Goal: Task Accomplishment & Management: Use online tool/utility

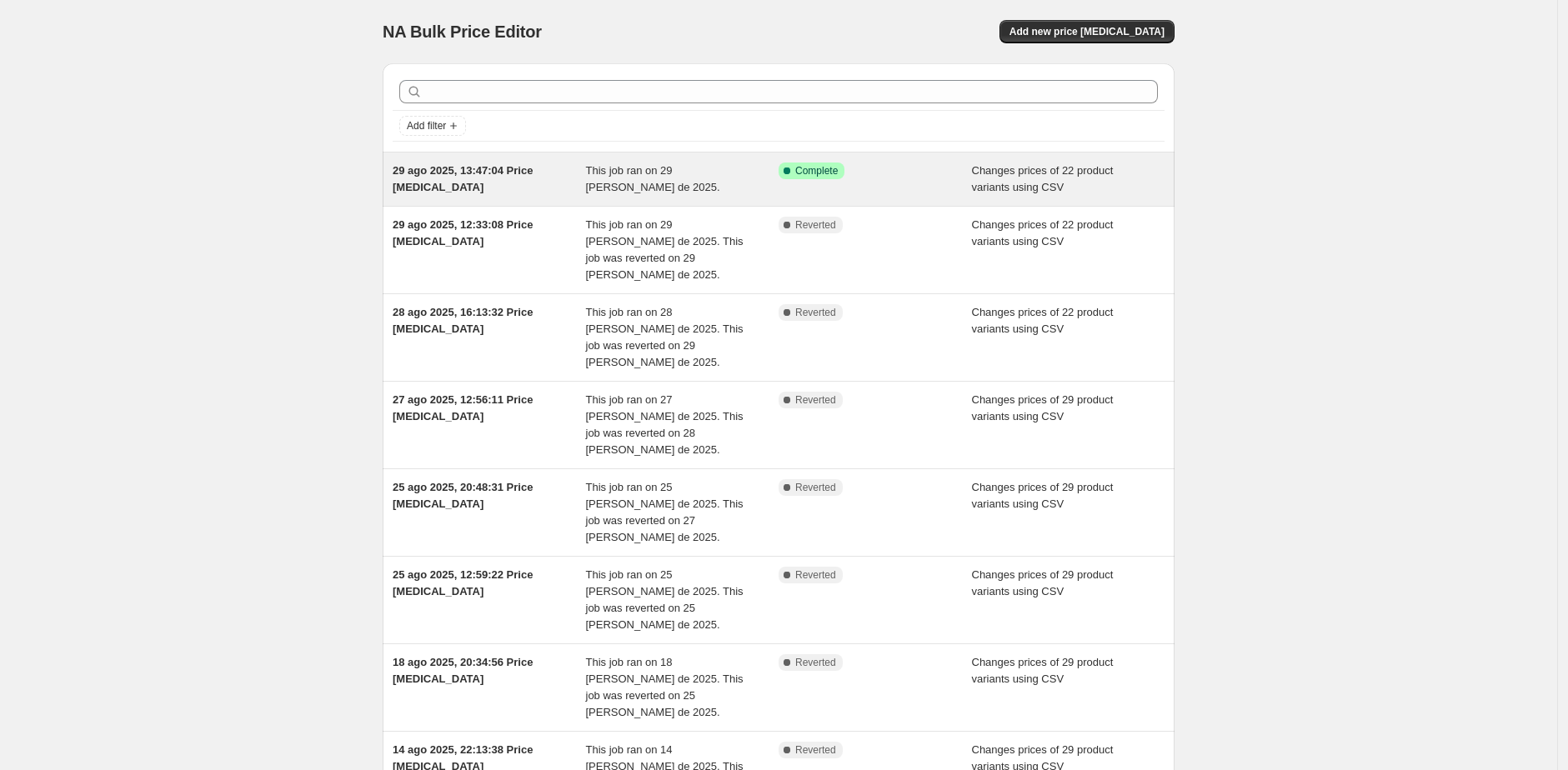
click at [729, 181] on div "This job ran on 29 [PERSON_NAME] de 2025." at bounding box center [682, 179] width 193 height 33
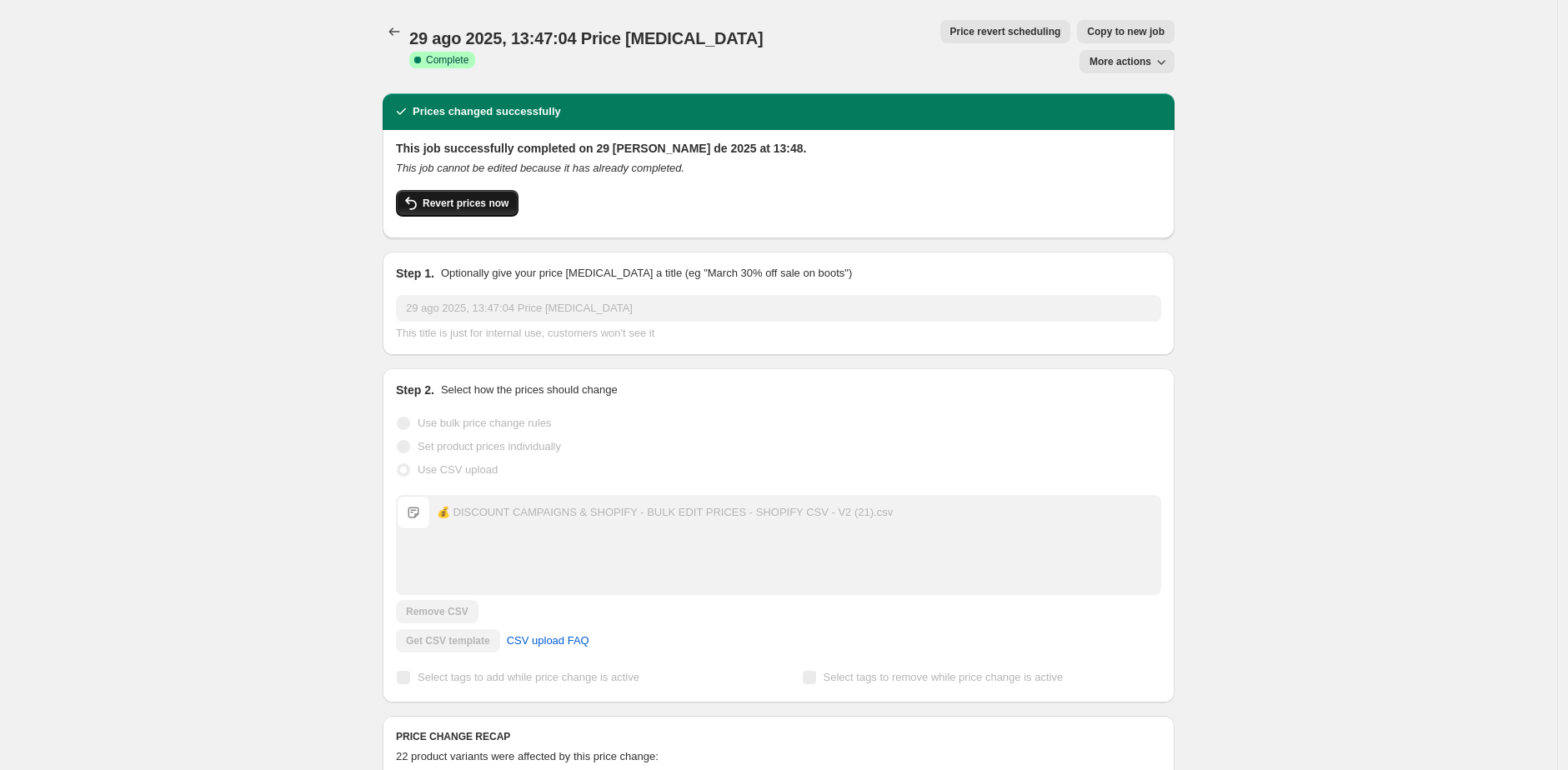
click at [517, 190] on button "Revert prices now" at bounding box center [457, 203] width 123 height 27
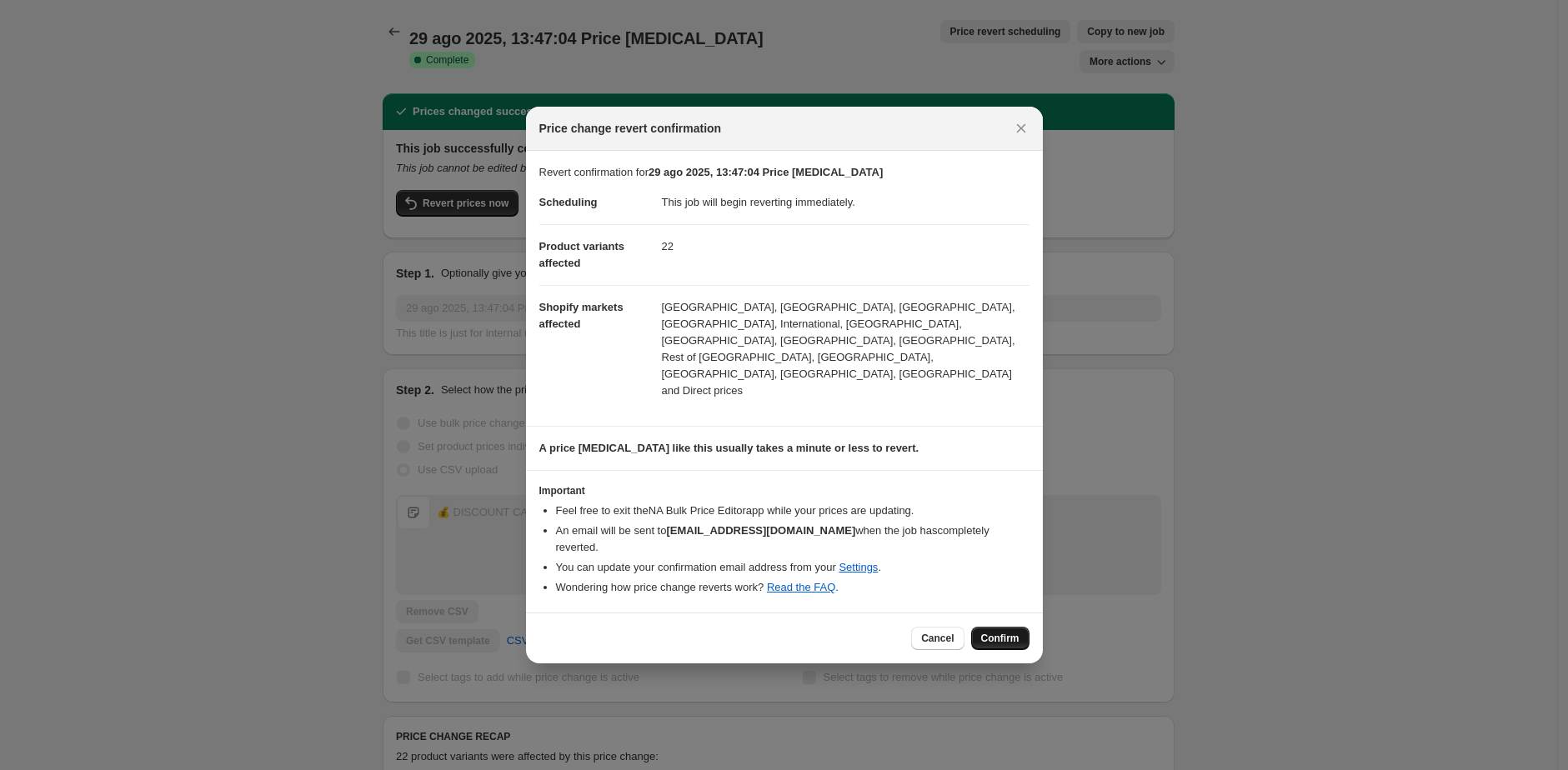
click at [1007, 632] on span "Confirm" at bounding box center [1000, 638] width 38 height 14
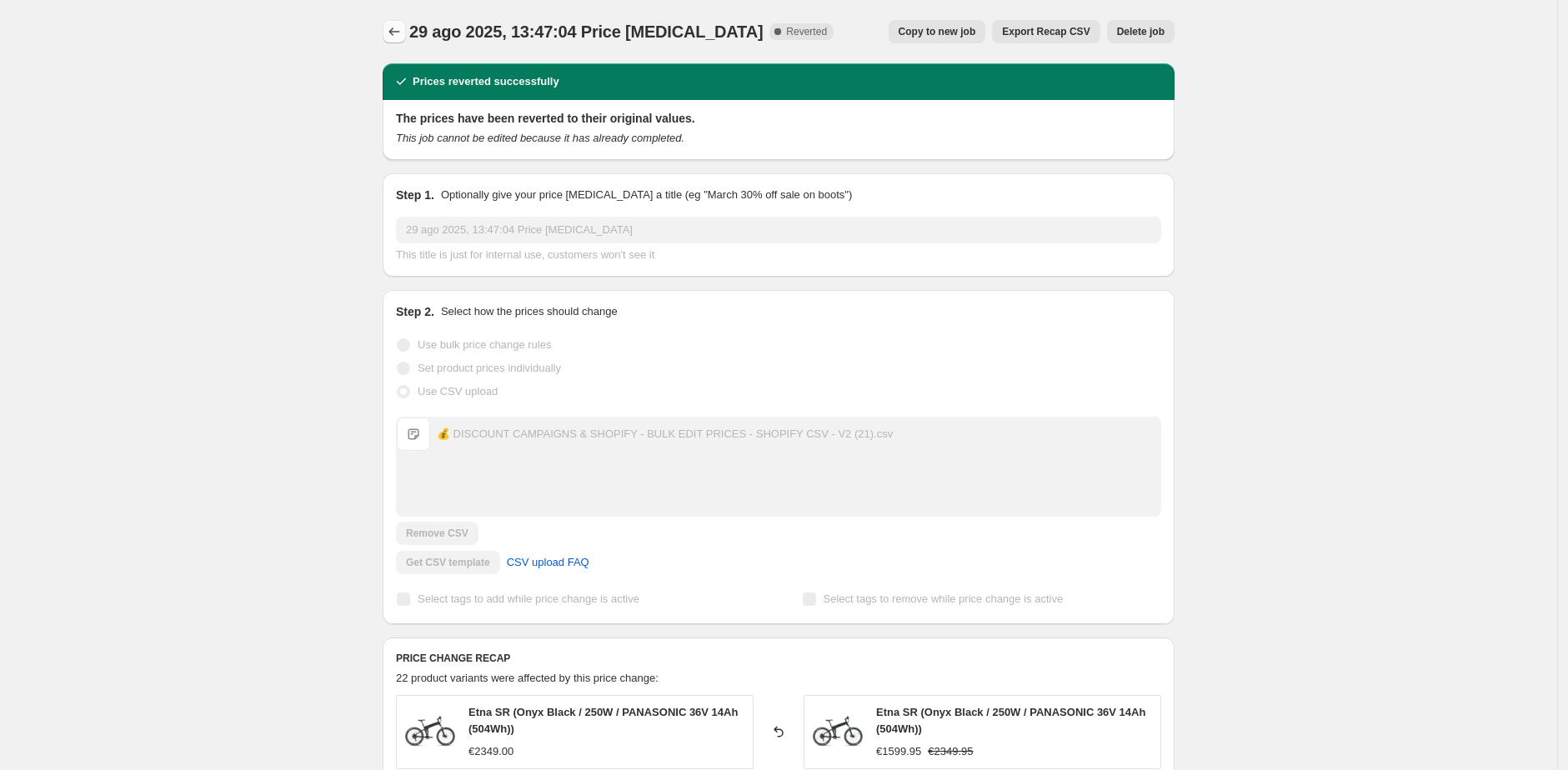
click at [397, 29] on icon "Price change jobs" at bounding box center [395, 31] width 11 height 8
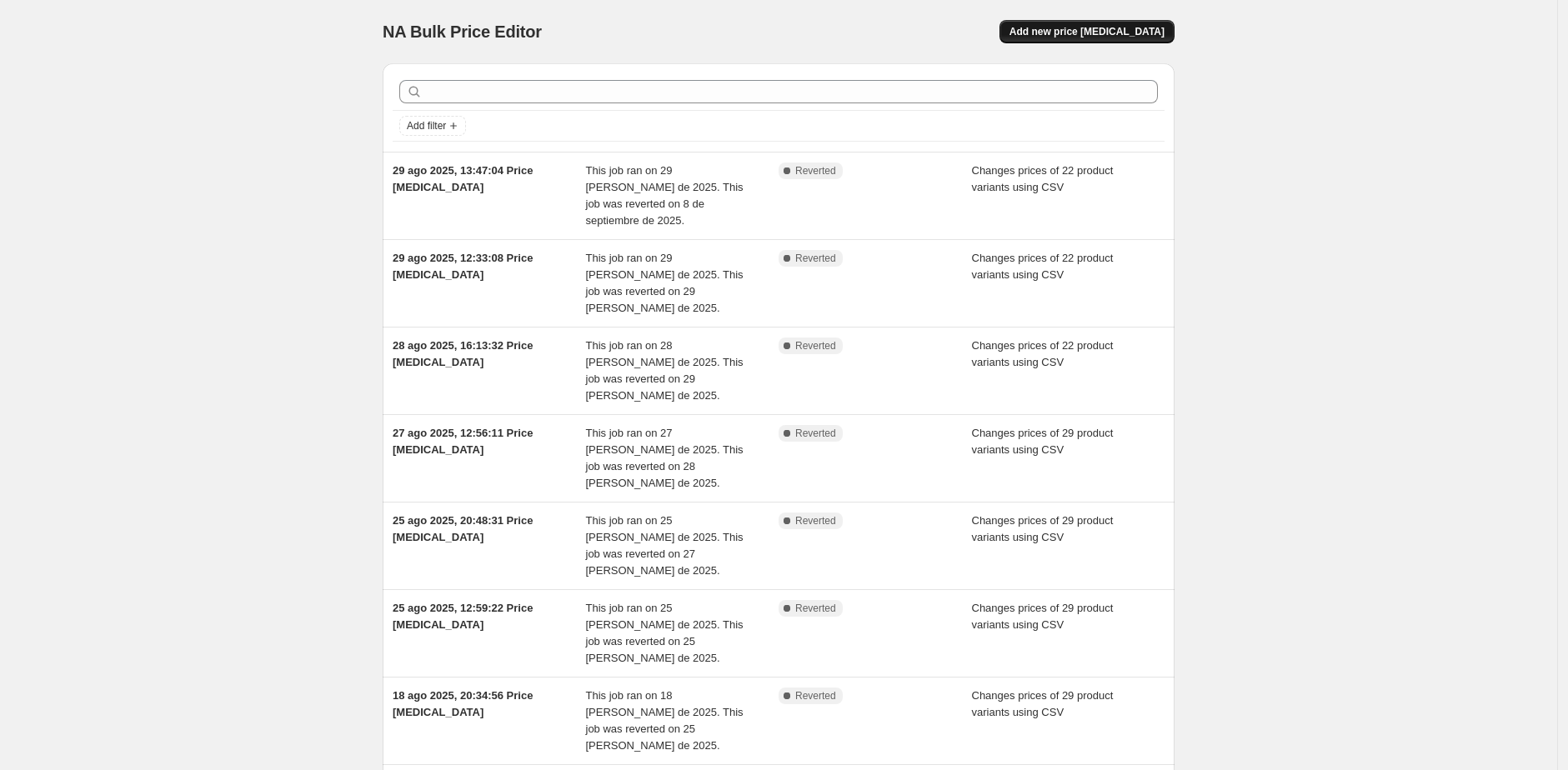
click at [1075, 38] on button "Add new price [MEDICAL_DATA]" at bounding box center [1086, 31] width 175 height 23
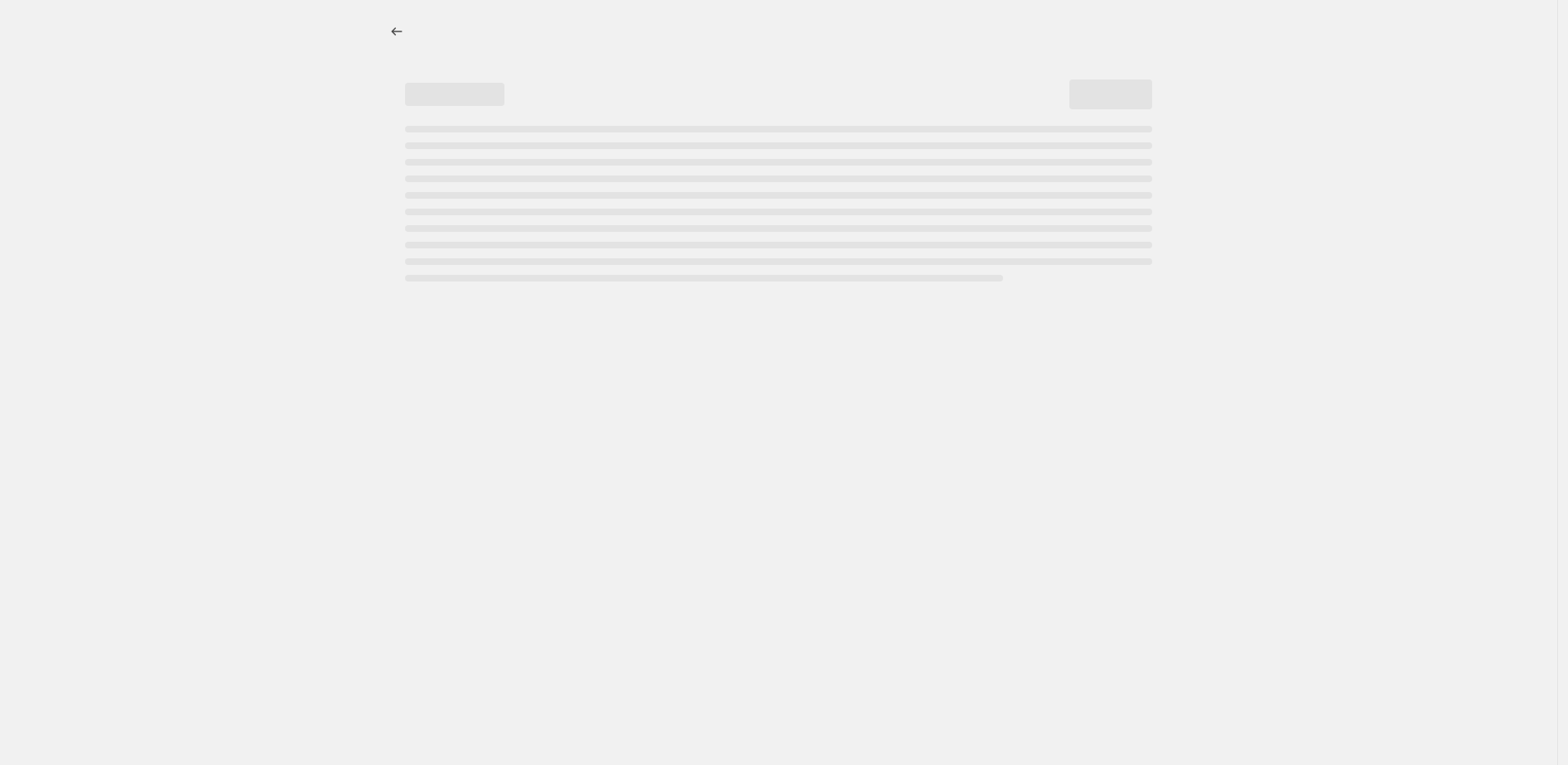
select select "percentage"
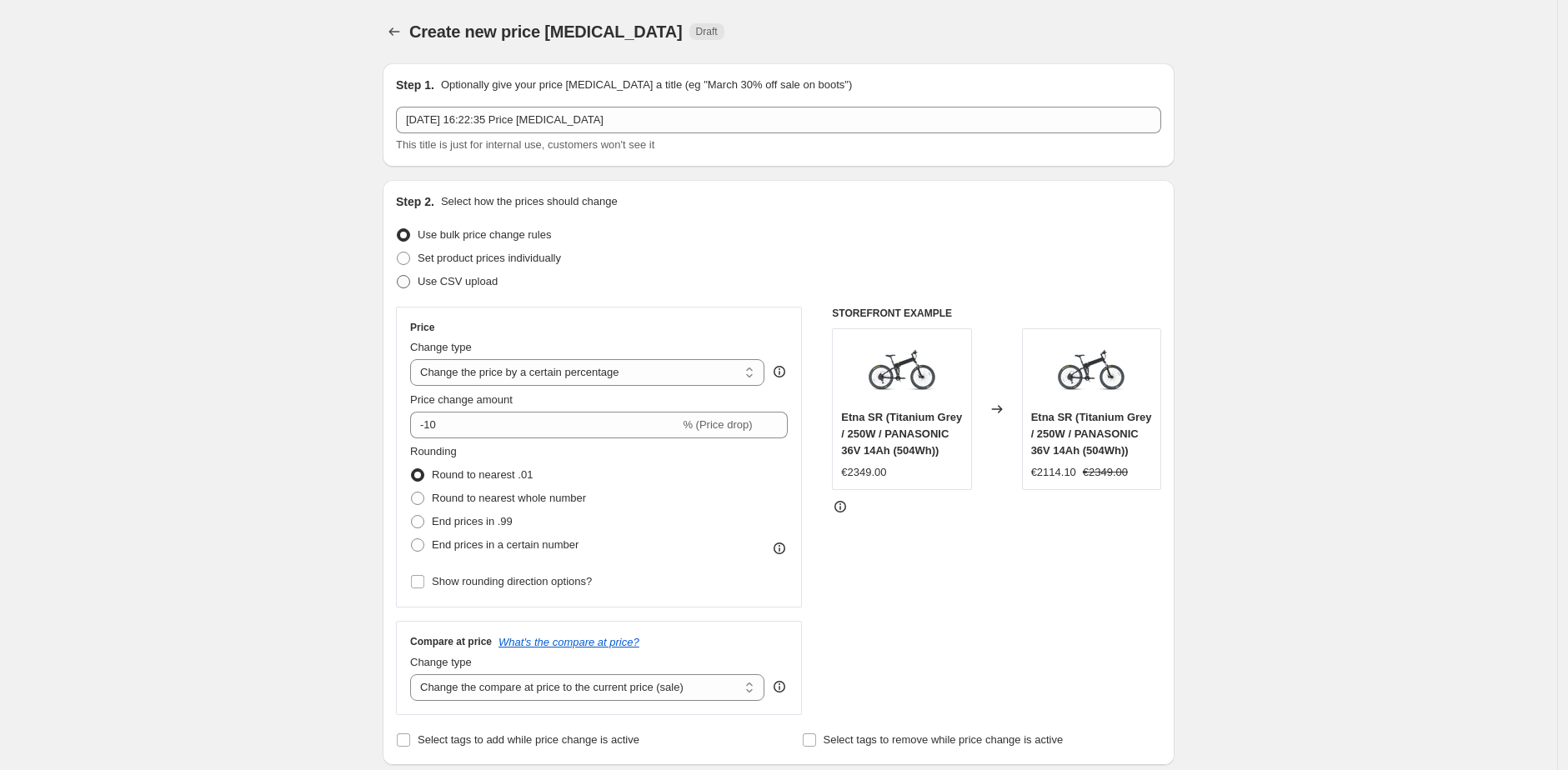
click at [424, 286] on span "Use CSV upload" at bounding box center [457, 281] width 80 height 13
click at [398, 276] on input "Use CSV upload" at bounding box center [397, 275] width 1 height 1
radio input "true"
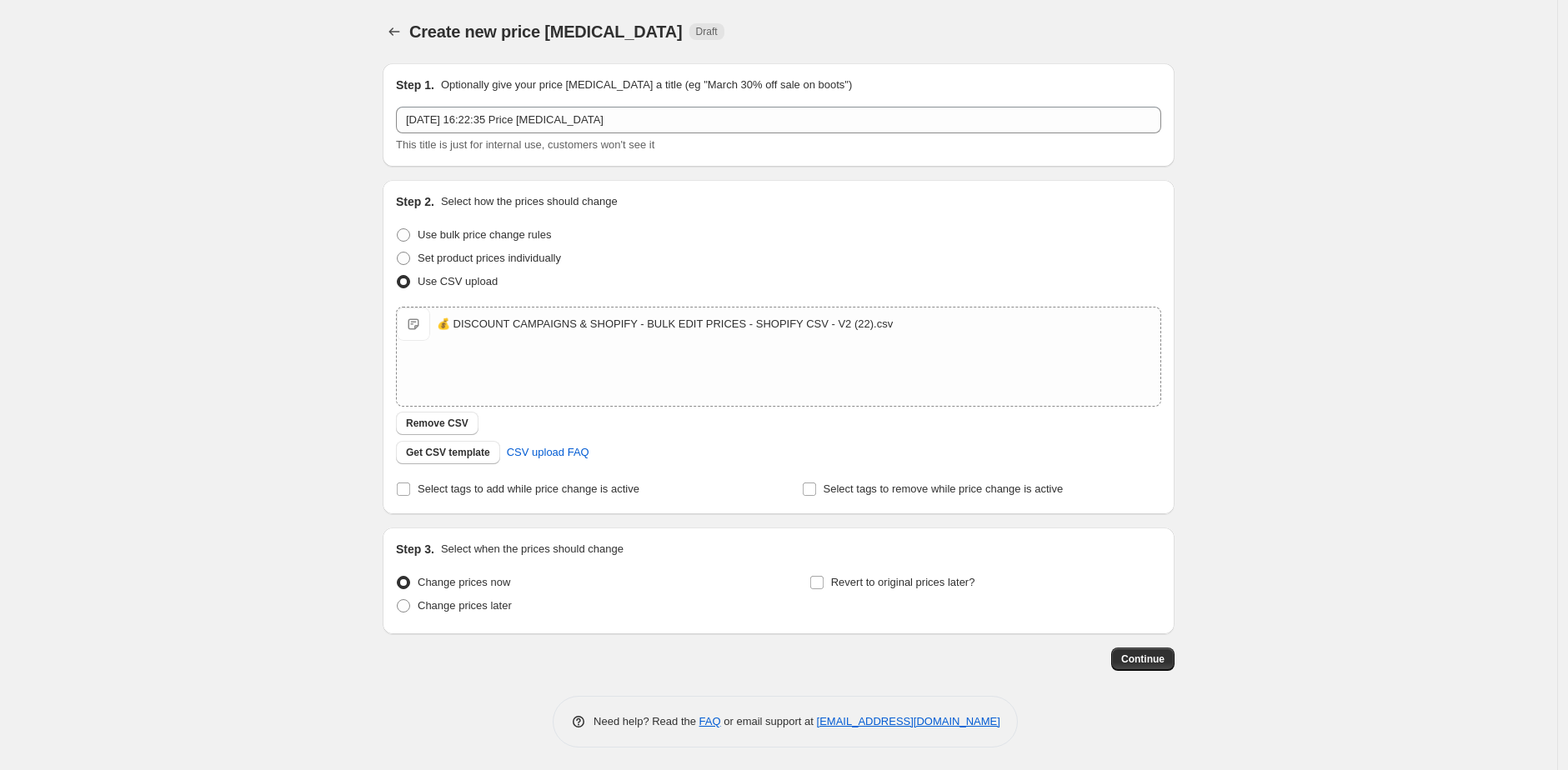
click at [1158, 670] on div "Step 1. Optionally give your price [MEDICAL_DATA] a title (eg "March 30% off sa…" at bounding box center [778, 399] width 792 height 698
click at [1151, 655] on span "Continue" at bounding box center [1142, 659] width 43 height 14
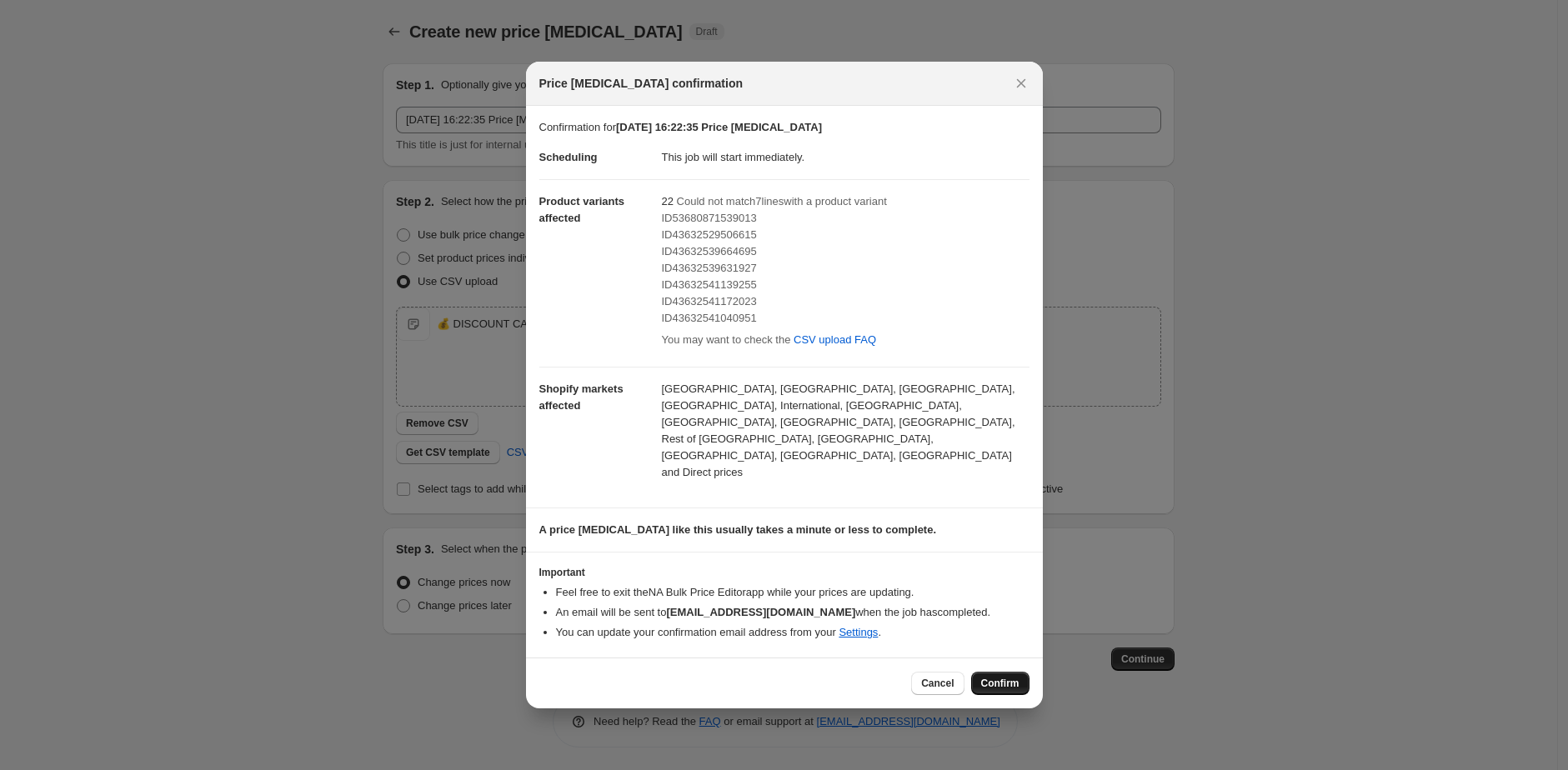
click at [1003, 676] on span "Confirm" at bounding box center [1000, 683] width 38 height 14
